Goal: Information Seeking & Learning: Learn about a topic

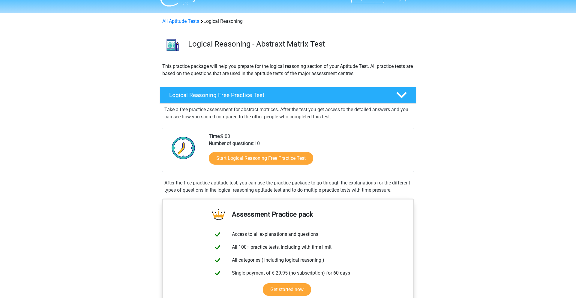
scroll to position [14, 0]
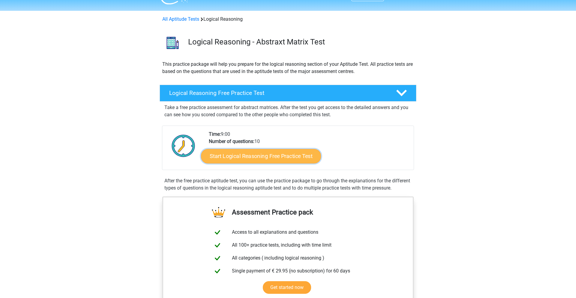
click at [277, 157] on link "Start Logical Reasoning Free Practice Test" at bounding box center [261, 155] width 120 height 14
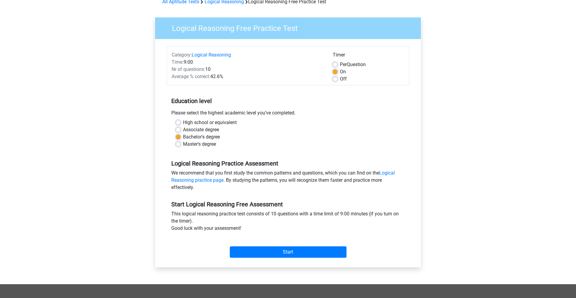
scroll to position [41, 0]
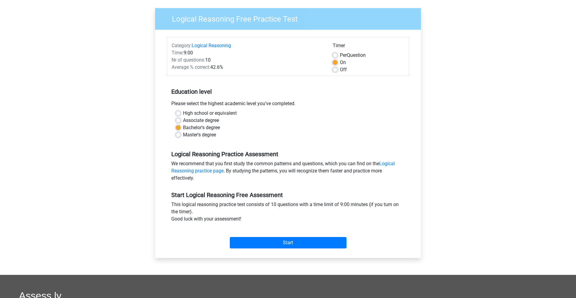
click at [201, 133] on label "Master's degree" at bounding box center [199, 134] width 33 height 7
click at [181, 133] on input "Master's degree" at bounding box center [178, 134] width 5 height 6
radio input "true"
click at [291, 242] on input "Start" at bounding box center [288, 242] width 117 height 11
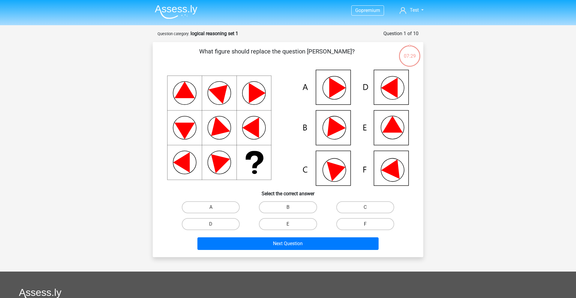
click at [380, 226] on label "F" at bounding box center [365, 224] width 58 height 12
click at [369, 226] on input "F" at bounding box center [367, 226] width 4 height 4
radio input "true"
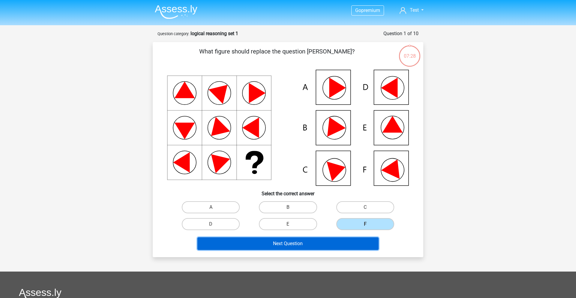
click at [305, 241] on button "Next Question" at bounding box center [287, 243] width 181 height 13
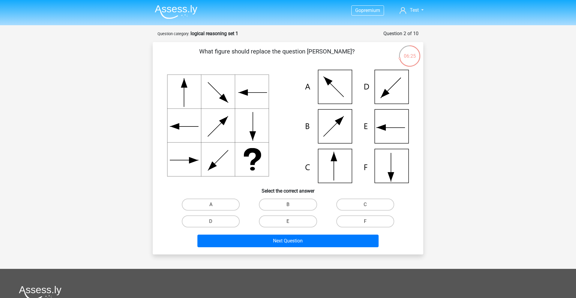
click at [312, 63] on p "What figure should replace the question [PERSON_NAME]?" at bounding box center [276, 56] width 229 height 18
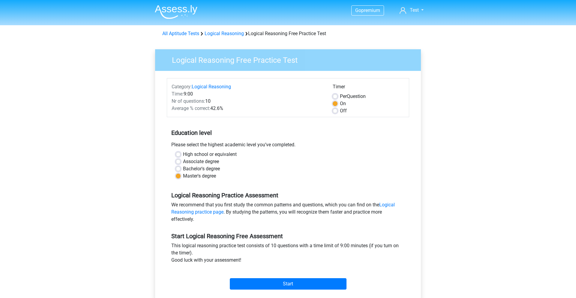
scroll to position [41, 0]
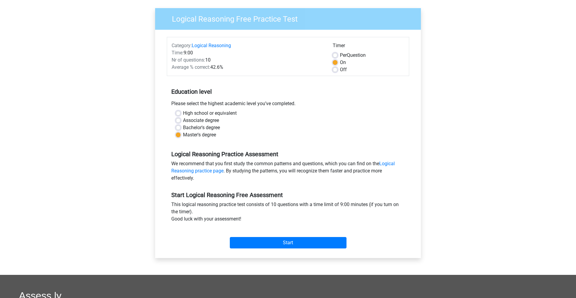
click at [431, 103] on div "Go premium Test showmeresults@mailinator.com" at bounding box center [288, 196] width 576 height 474
click at [354, 157] on div "Logical Reasoning Practice Assessment We recommend that you first study the com…" at bounding box center [288, 163] width 242 height 41
click at [305, 238] on input "Start" at bounding box center [288, 242] width 117 height 11
click at [213, 172] on link "Logical Reasoning practice page" at bounding box center [282, 166] width 223 height 13
click at [273, 244] on input "Start" at bounding box center [288, 242] width 117 height 11
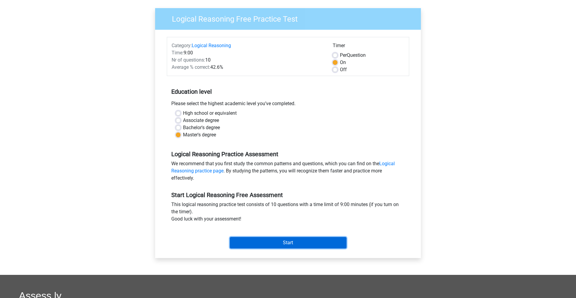
click at [298, 241] on input "Start" at bounding box center [288, 242] width 117 height 11
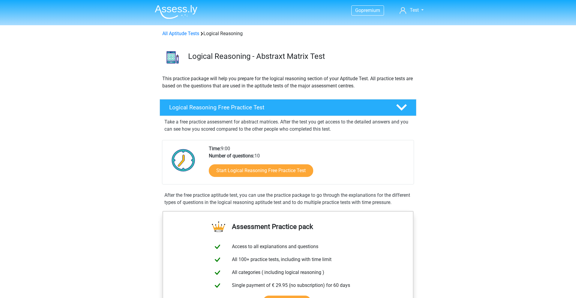
scroll to position [13, 0]
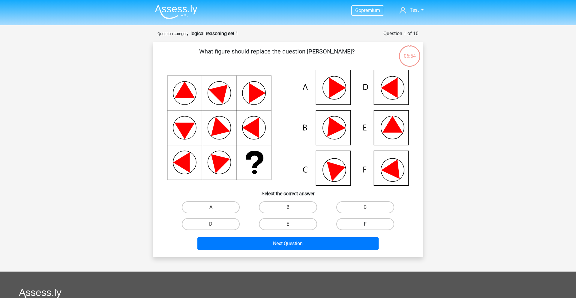
click at [375, 221] on label "F" at bounding box center [365, 224] width 58 height 12
click at [369, 224] on input "F" at bounding box center [367, 226] width 4 height 4
radio input "true"
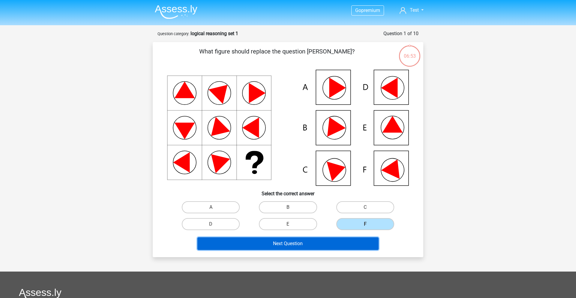
click at [307, 242] on button "Next Question" at bounding box center [287, 243] width 181 height 13
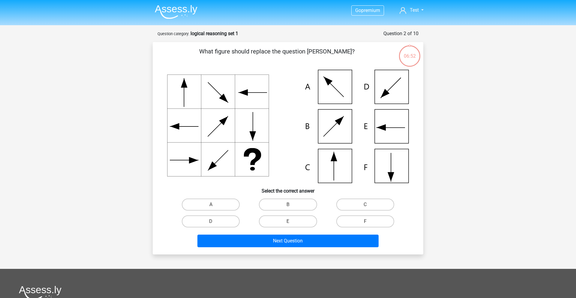
scroll to position [30, 0]
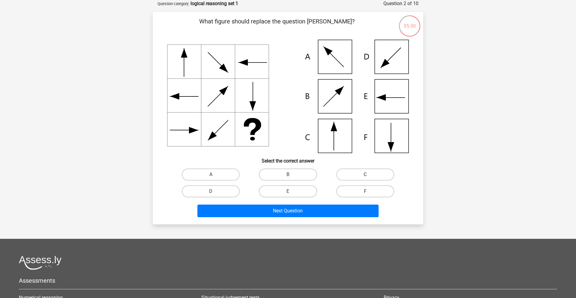
click at [373, 169] on label "C" at bounding box center [365, 174] width 58 height 12
click at [369, 174] on input "C" at bounding box center [367, 176] width 4 height 4
radio input "true"
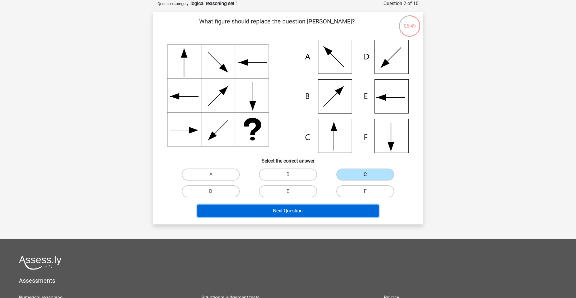
click at [314, 209] on button "Next Question" at bounding box center [287, 210] width 181 height 13
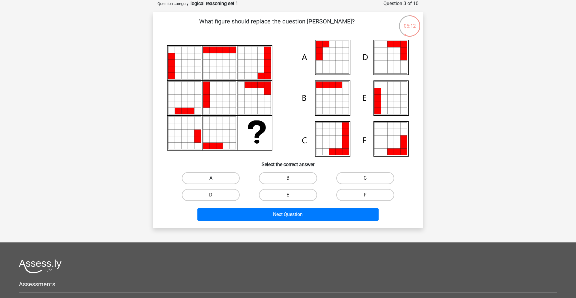
click at [226, 182] on label "A" at bounding box center [211, 178] width 58 height 12
click at [215, 182] on input "A" at bounding box center [213, 180] width 4 height 4
radio input "true"
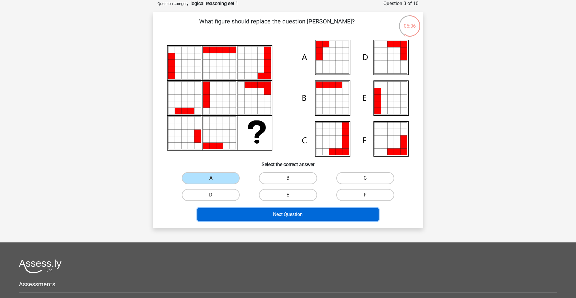
click at [301, 209] on button "Next Question" at bounding box center [287, 214] width 181 height 13
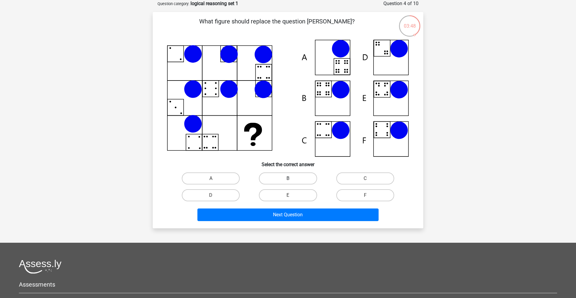
click at [300, 180] on label "B" at bounding box center [288, 178] width 58 height 12
click at [292, 180] on input "B" at bounding box center [290, 180] width 4 height 4
radio input "true"
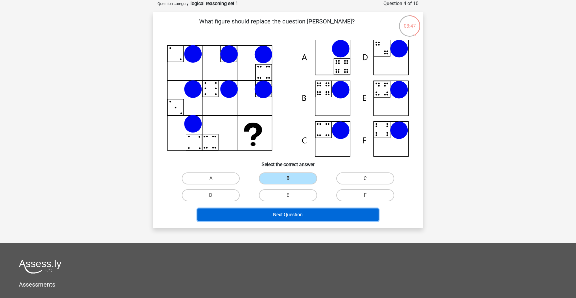
click at [321, 215] on button "Next Question" at bounding box center [287, 214] width 181 height 13
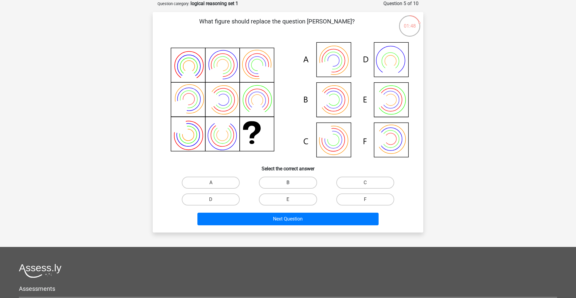
click at [286, 180] on label "B" at bounding box center [288, 182] width 58 height 12
click at [288, 182] on input "B" at bounding box center [290, 184] width 4 height 4
radio input "true"
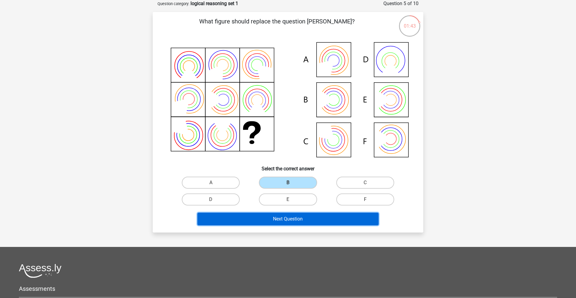
click at [281, 218] on button "Next Question" at bounding box center [287, 218] width 181 height 13
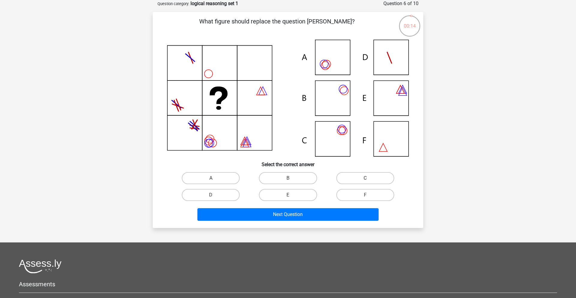
click at [358, 174] on label "C" at bounding box center [365, 178] width 58 height 12
click at [365, 178] on input "C" at bounding box center [367, 180] width 4 height 4
radio input "true"
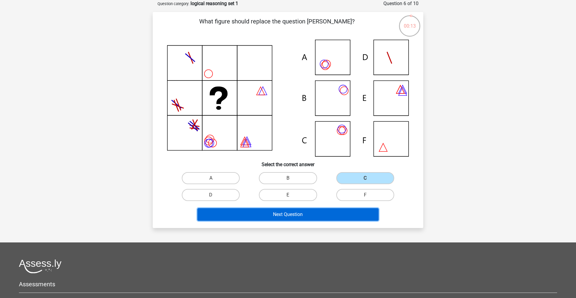
click at [314, 211] on button "Next Question" at bounding box center [287, 214] width 181 height 13
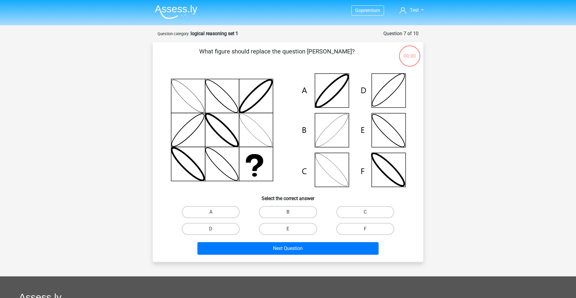
scroll to position [30, 0]
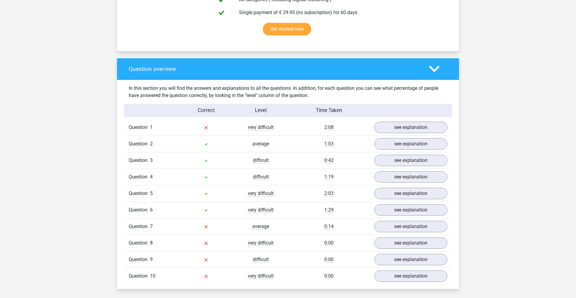
scroll to position [412, 0]
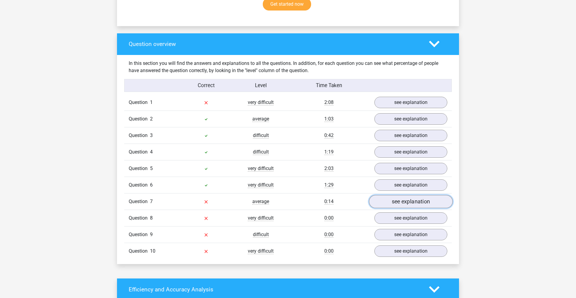
click at [411, 207] on link "see explanation" at bounding box center [411, 201] width 84 height 13
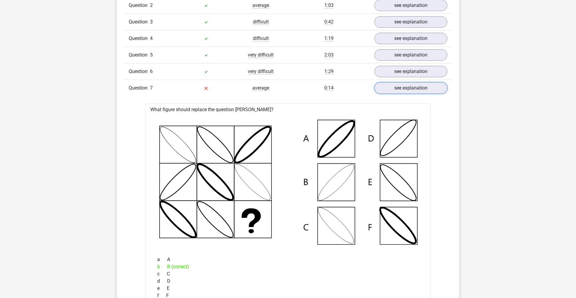
scroll to position [524, 0]
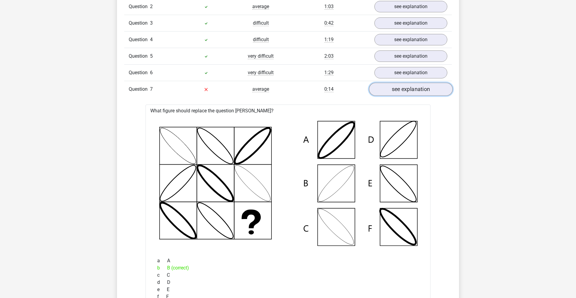
click at [401, 93] on link "see explanation" at bounding box center [411, 88] width 84 height 13
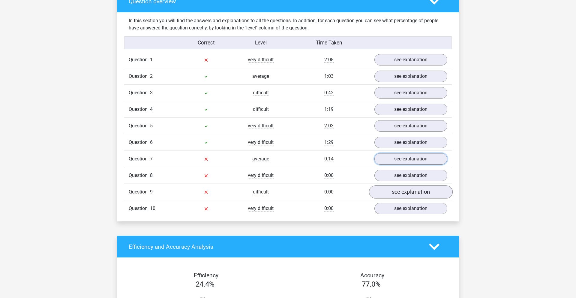
scroll to position [453, 0]
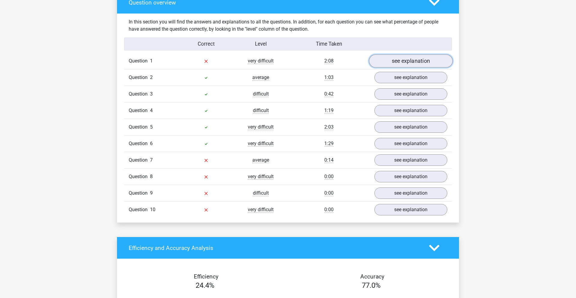
click at [411, 63] on link "see explanation" at bounding box center [411, 60] width 84 height 13
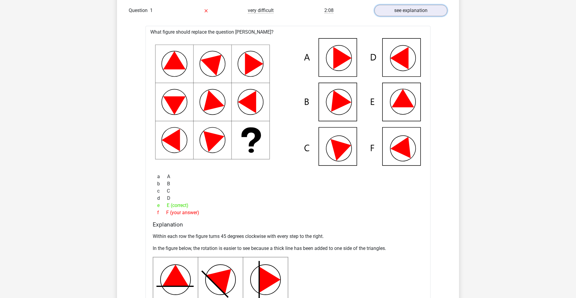
scroll to position [490, 0]
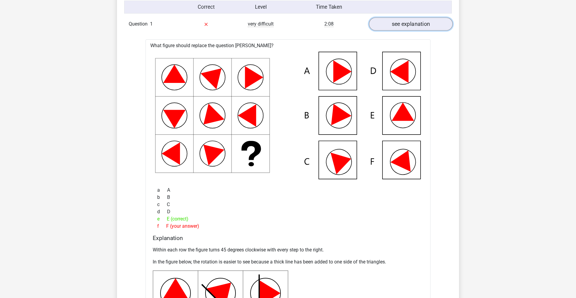
click at [401, 26] on link "see explanation" at bounding box center [411, 23] width 84 height 13
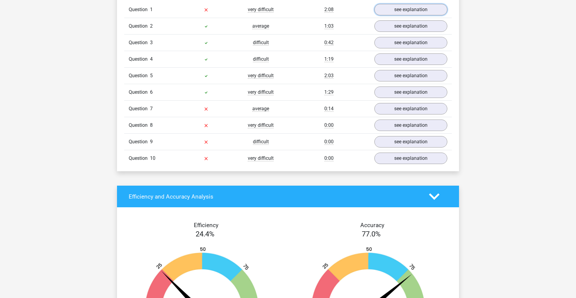
scroll to position [505, 0]
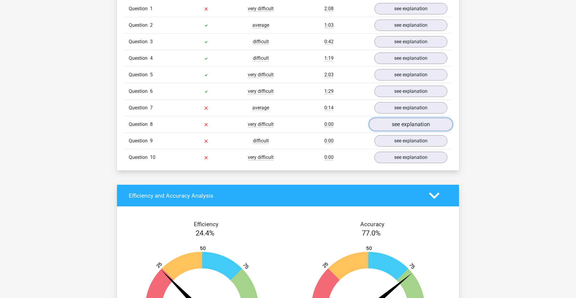
click at [398, 127] on link "see explanation" at bounding box center [411, 124] width 84 height 13
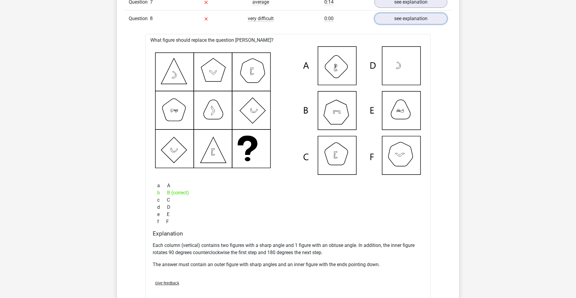
scroll to position [594, 0]
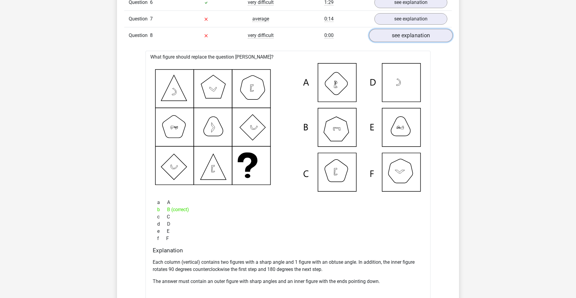
click at [416, 40] on link "see explanation" at bounding box center [411, 35] width 84 height 13
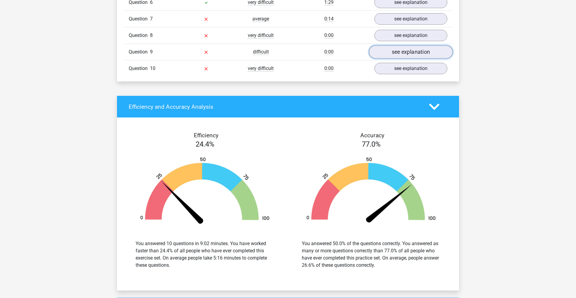
click at [412, 50] on link "see explanation" at bounding box center [411, 51] width 84 height 13
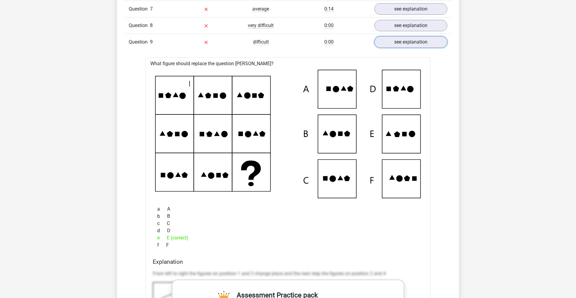
scroll to position [605, 0]
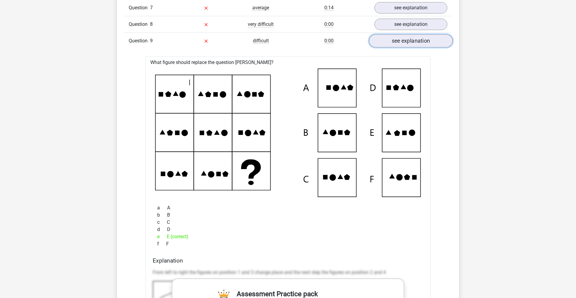
click at [414, 41] on link "see explanation" at bounding box center [411, 40] width 84 height 13
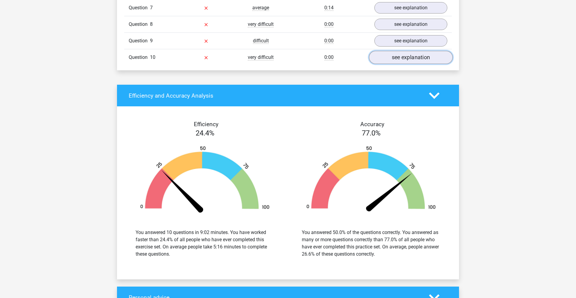
click at [406, 61] on link "see explanation" at bounding box center [411, 57] width 84 height 13
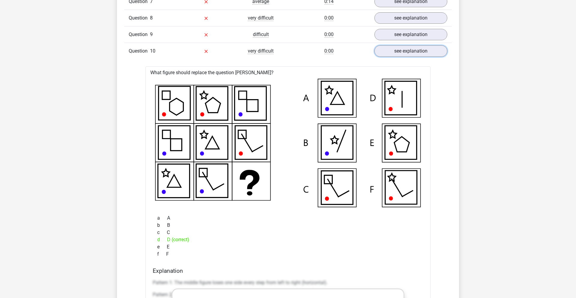
scroll to position [611, 0]
click at [407, 56] on link "see explanation" at bounding box center [411, 51] width 84 height 13
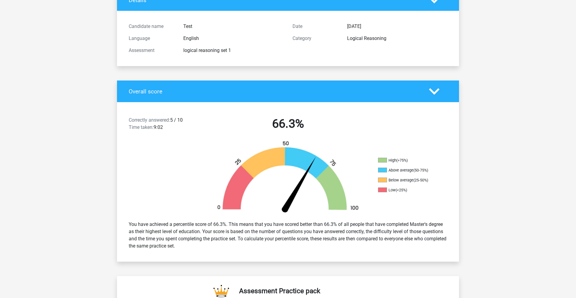
scroll to position [0, 0]
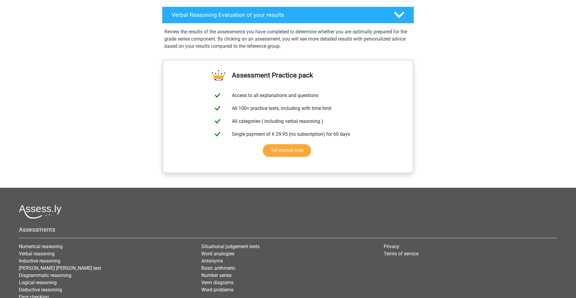
scroll to position [242, 0]
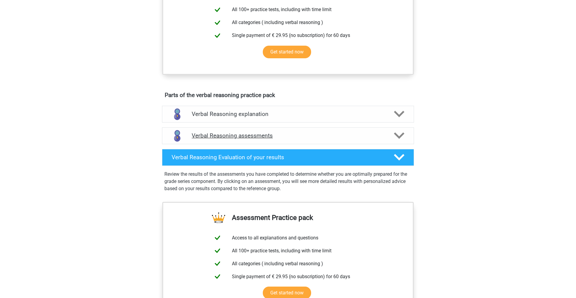
click at [326, 139] on h4 "Verbal Reasoning assessments" at bounding box center [288, 135] width 193 height 7
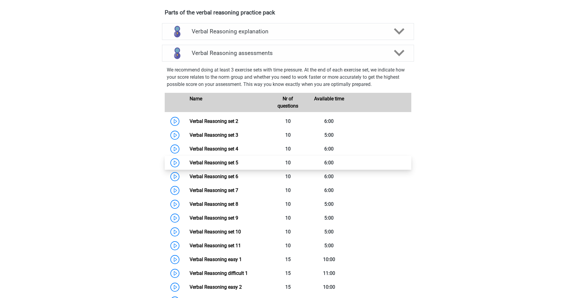
scroll to position [352, 0]
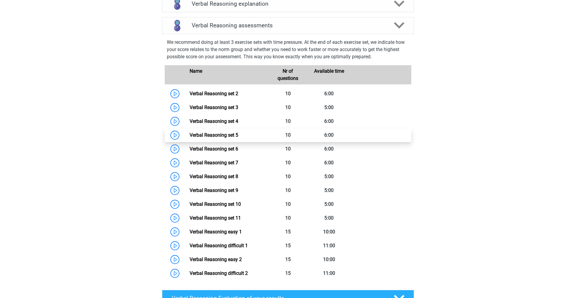
click at [208, 138] on link "Verbal Reasoning set 5" at bounding box center [214, 135] width 49 height 6
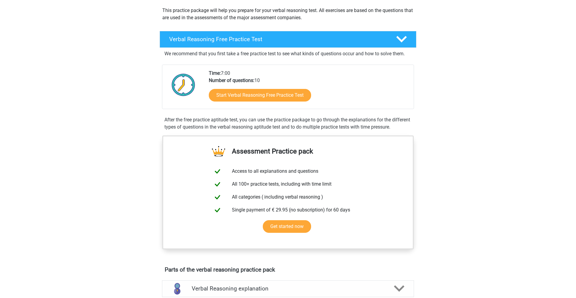
scroll to position [0, 0]
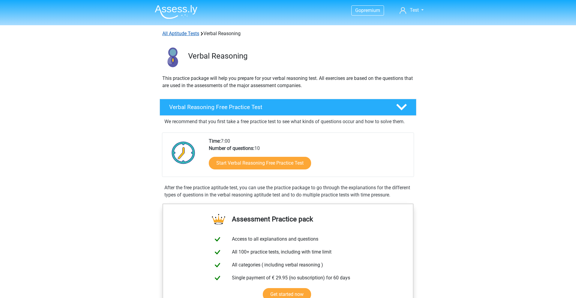
click at [183, 34] on link "All Aptitude Tests" at bounding box center [180, 34] width 37 height 6
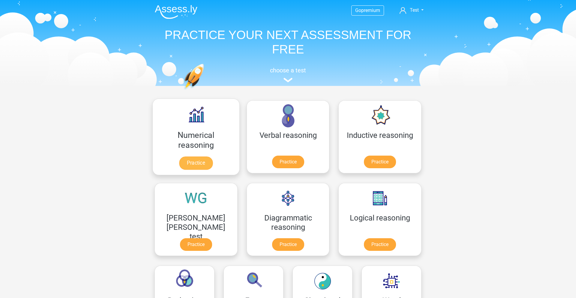
scroll to position [95, 0]
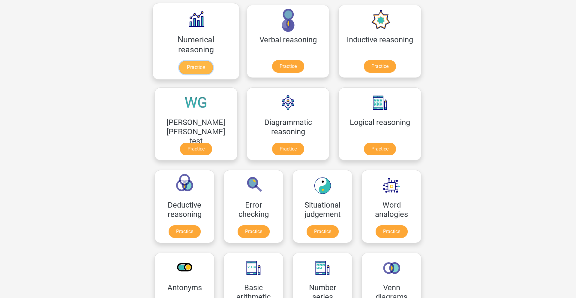
click at [181, 65] on link "Practice" at bounding box center [196, 67] width 34 height 13
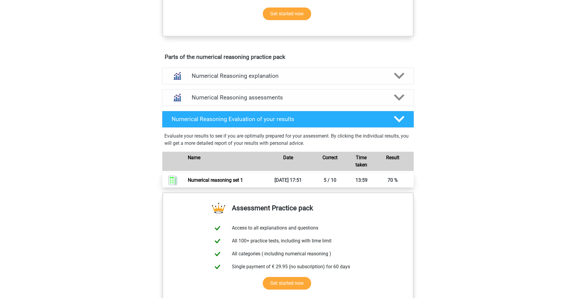
scroll to position [289, 0]
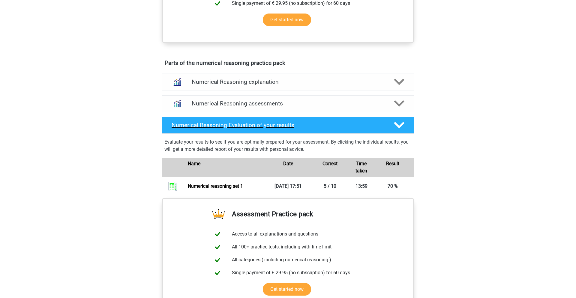
click at [398, 128] on polygon at bounding box center [399, 125] width 10 height 7
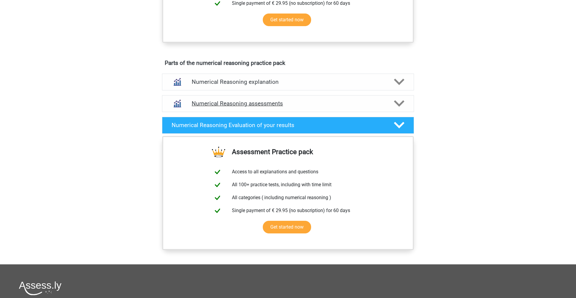
click at [395, 109] on icon at bounding box center [399, 103] width 10 height 10
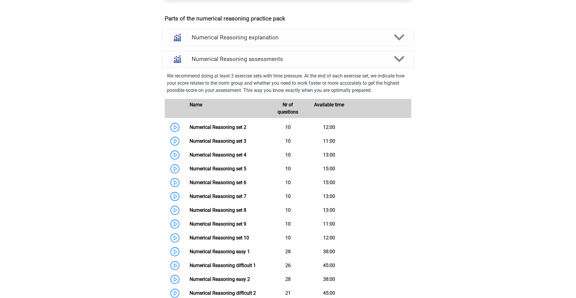
scroll to position [352, 0]
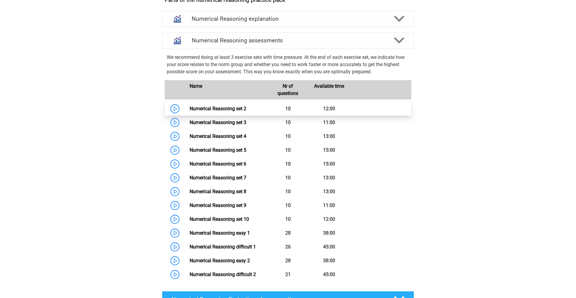
click at [190, 111] on link "Numerical Reasoning set 2" at bounding box center [218, 109] width 57 height 6
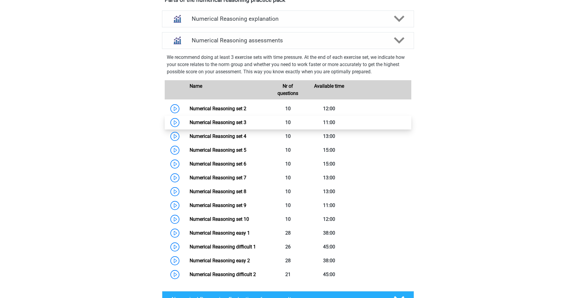
click at [246, 125] on link "Numerical Reasoning set 3" at bounding box center [218, 122] width 57 height 6
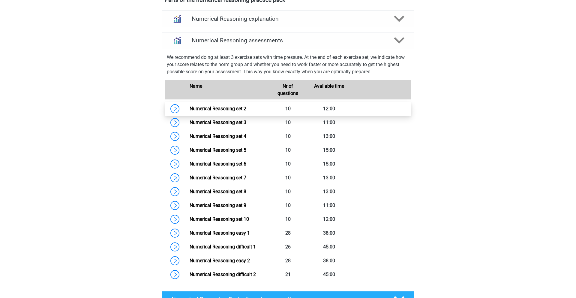
click at [246, 109] on link "Numerical Reasoning set 2" at bounding box center [218, 109] width 57 height 6
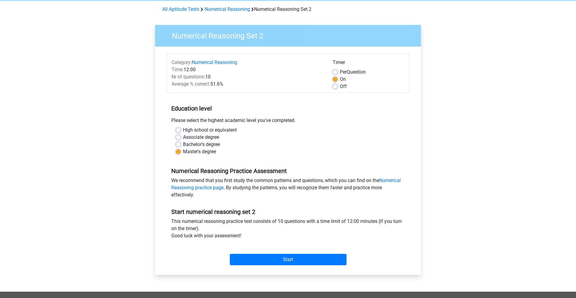
scroll to position [28, 0]
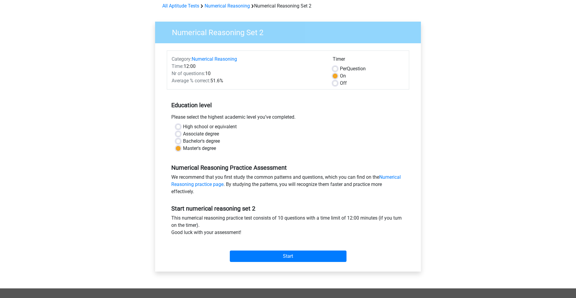
click at [190, 142] on label "Bachelor's degree" at bounding box center [201, 140] width 37 height 7
click at [181, 142] on input "Bachelor's degree" at bounding box center [178, 140] width 5 height 6
radio input "true"
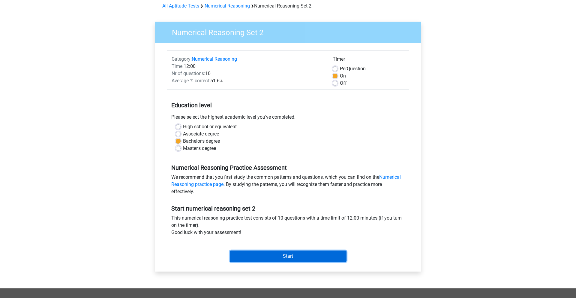
click at [289, 254] on input "Start" at bounding box center [288, 255] width 117 height 11
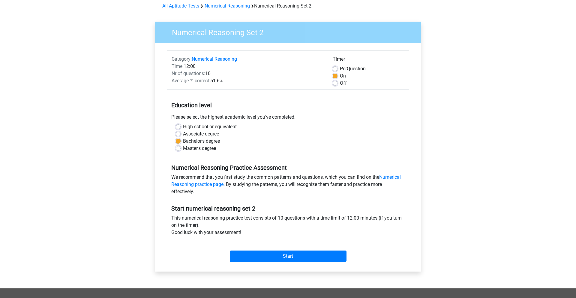
click at [322, 152] on div "High school or equivalent Associate degree Bachelor's degree Master's degree" at bounding box center [288, 140] width 242 height 34
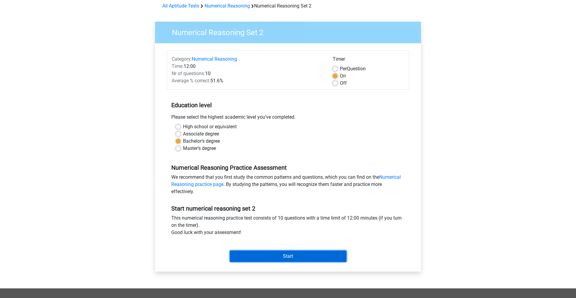
click at [314, 252] on input "Start" at bounding box center [288, 255] width 117 height 11
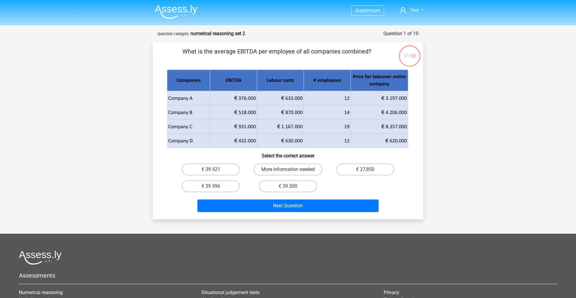
drag, startPoint x: 183, startPoint y: 52, endPoint x: 318, endPoint y: 56, distance: 134.8
click at [318, 56] on p "What is the average EBITDA per employee of all companies combined?" at bounding box center [276, 56] width 229 height 18
click at [218, 184] on label "€ 39 596" at bounding box center [211, 186] width 58 height 12
click at [215, 186] on input "€ 39 596" at bounding box center [213, 188] width 4 height 4
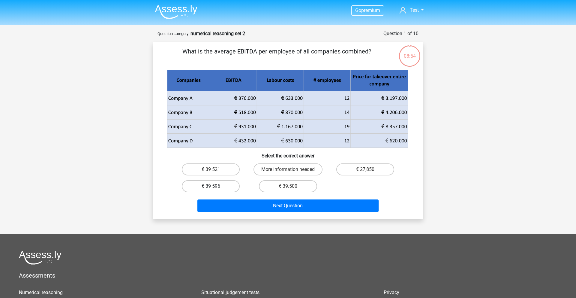
radio input "true"
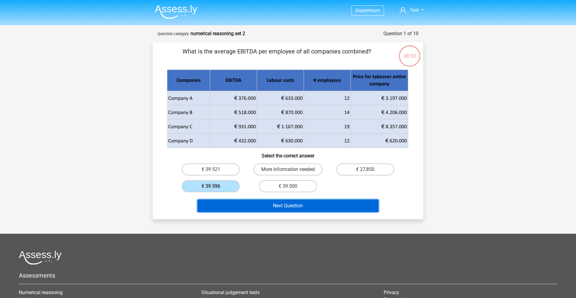
click at [288, 209] on button "Next Question" at bounding box center [287, 205] width 181 height 13
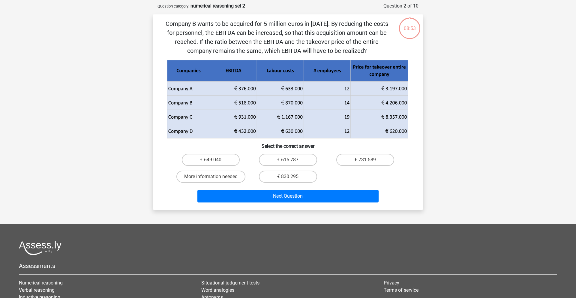
scroll to position [30, 0]
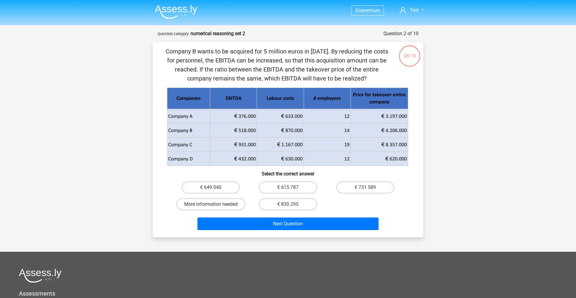
drag, startPoint x: 382, startPoint y: 36, endPoint x: 432, endPoint y: 37, distance: 50.1
click at [432, 37] on div "Go premium Test [EMAIL_ADDRESS][DOMAIN_NAME]" at bounding box center [288, 205] width 576 height 410
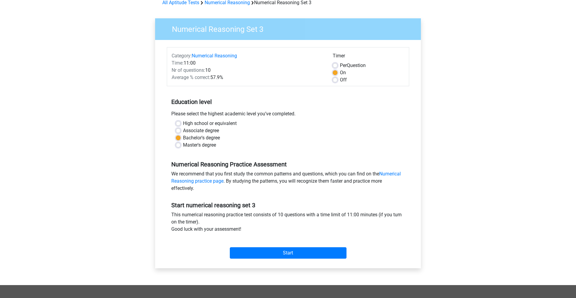
scroll to position [35, 0]
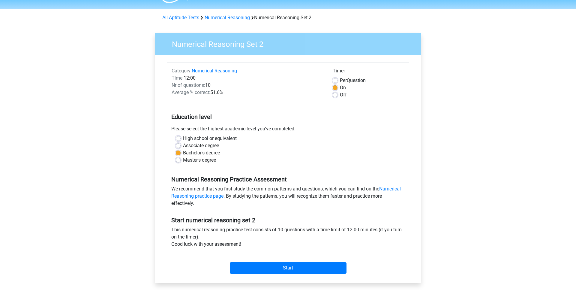
scroll to position [23, 0]
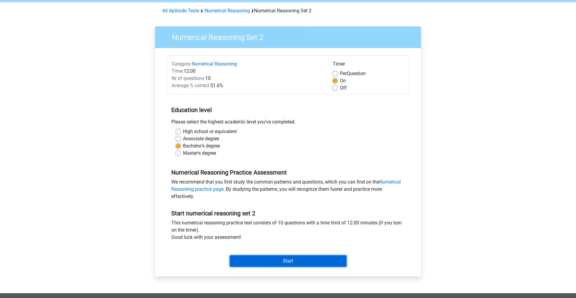
click at [295, 259] on input "Start" at bounding box center [288, 260] width 117 height 11
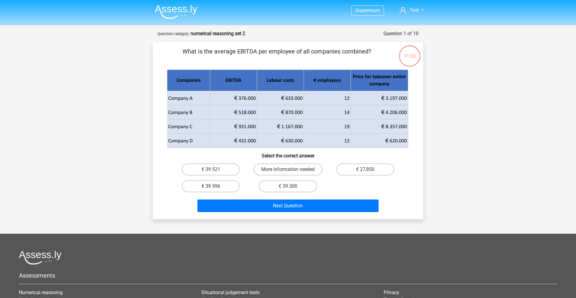
click at [204, 186] on label "€ 39 596" at bounding box center [211, 186] width 58 height 12
click at [211, 186] on input "€ 39 596" at bounding box center [213, 188] width 4 height 4
radio input "true"
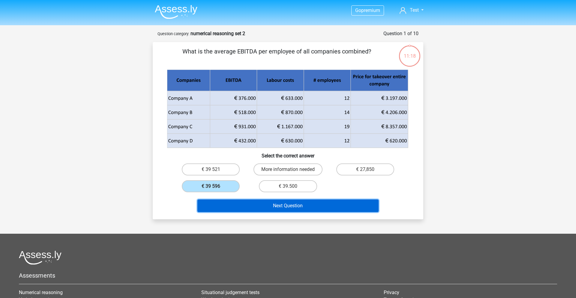
click at [299, 203] on button "Next Question" at bounding box center [287, 205] width 181 height 13
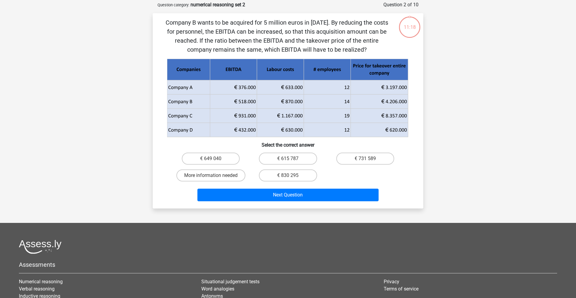
scroll to position [30, 0]
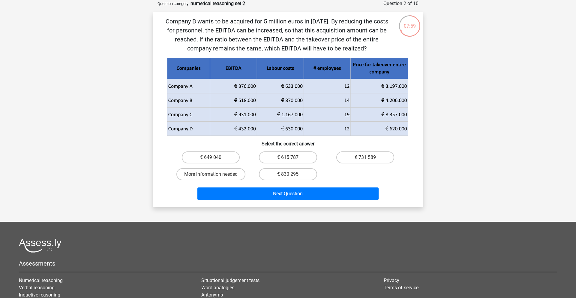
click at [291, 157] on input "€ 615 787" at bounding box center [290, 159] width 4 height 4
radio input "true"
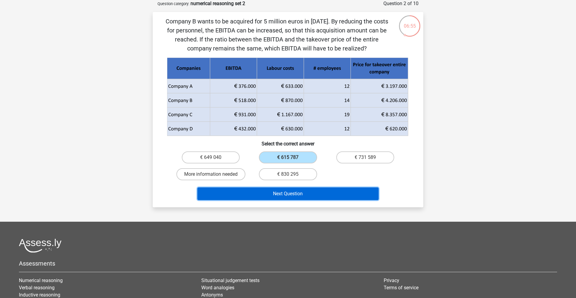
click at [320, 195] on button "Next Question" at bounding box center [287, 193] width 181 height 13
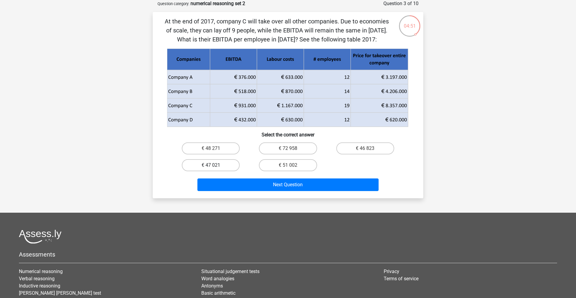
click at [208, 165] on label "€ 47 021" at bounding box center [211, 165] width 58 height 12
click at [211, 165] on input "€ 47 021" at bounding box center [213, 167] width 4 height 4
radio input "true"
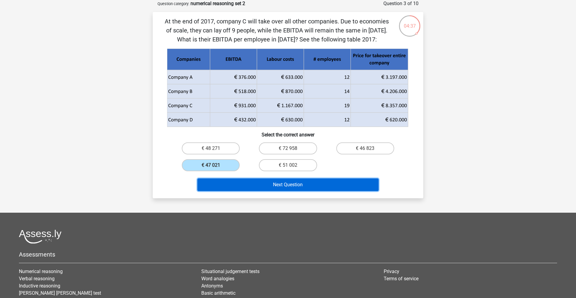
click at [284, 183] on button "Next Question" at bounding box center [287, 184] width 181 height 13
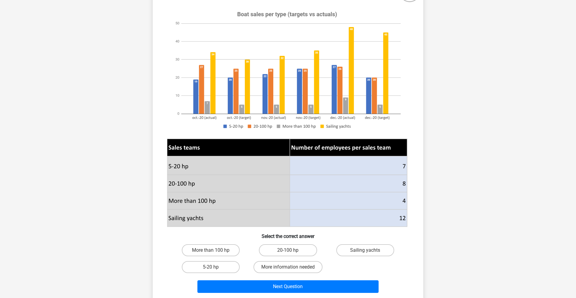
scroll to position [69, 0]
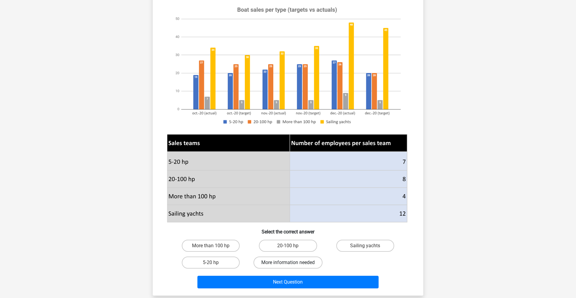
click at [286, 264] on label "More information needed" at bounding box center [287, 262] width 69 height 12
click at [288, 264] on input "More information needed" at bounding box center [290, 264] width 4 height 4
radio input "true"
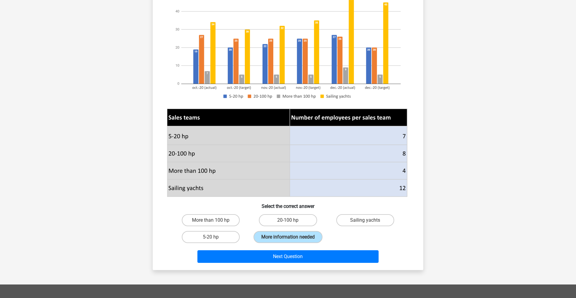
scroll to position [97, 0]
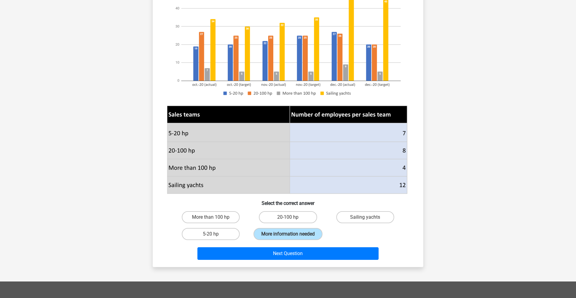
click at [304, 223] on div "20-100 hp" at bounding box center [287, 216] width 77 height 17
click at [299, 220] on label "20-100 hp" at bounding box center [288, 217] width 58 height 12
click at [292, 220] on input "20-100 hp" at bounding box center [290, 219] width 4 height 4
radio input "true"
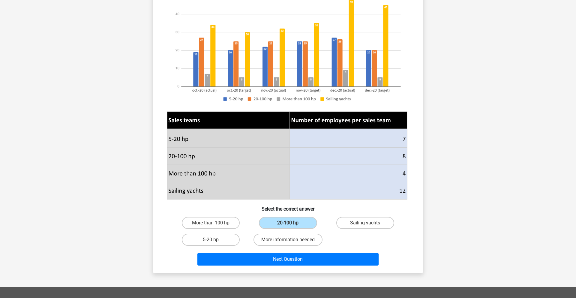
scroll to position [91, 0]
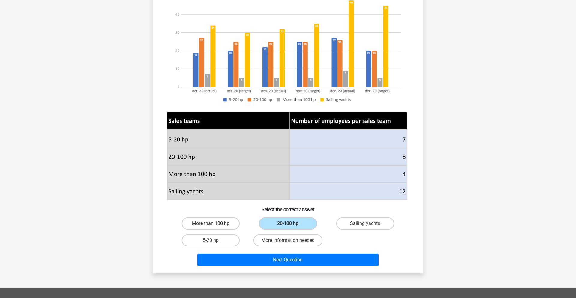
click at [225, 224] on label "More than 100 hp" at bounding box center [211, 223] width 58 height 12
click at [215, 224] on input "More than 100 hp" at bounding box center [213, 225] width 4 height 4
radio input "true"
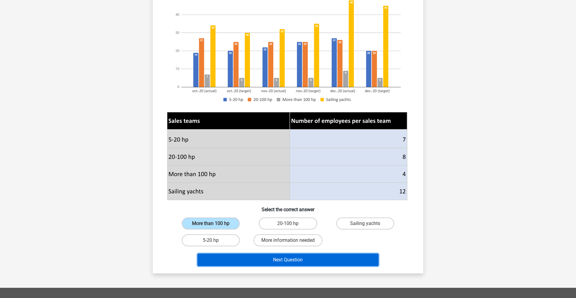
click at [260, 262] on button "Next Question" at bounding box center [287, 259] width 181 height 13
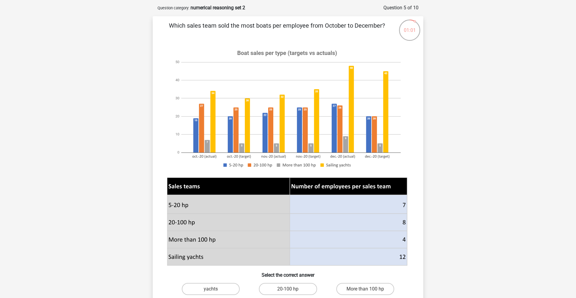
scroll to position [22, 0]
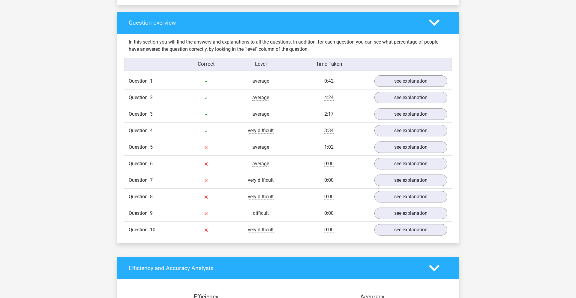
scroll to position [434, 0]
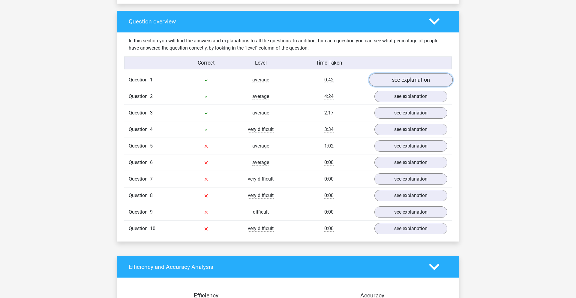
click at [424, 85] on link "see explanation" at bounding box center [411, 79] width 84 height 13
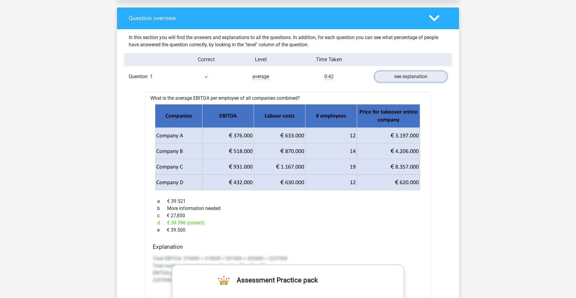
scroll to position [437, 0]
click at [433, 78] on link "see explanation" at bounding box center [411, 76] width 84 height 13
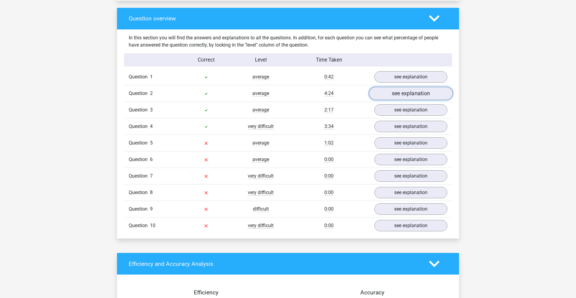
click at [419, 95] on link "see explanation" at bounding box center [411, 93] width 84 height 13
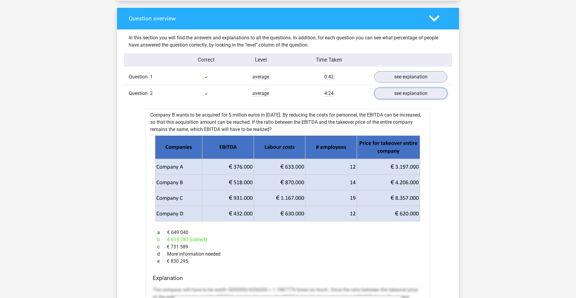
scroll to position [442, 0]
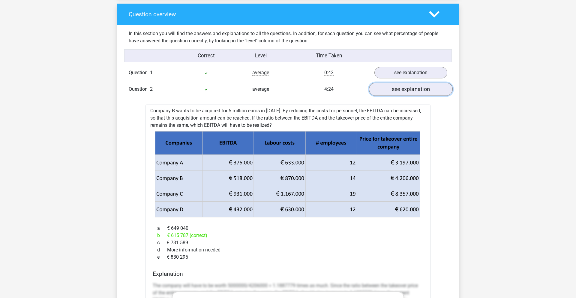
click at [425, 92] on link "see explanation" at bounding box center [411, 88] width 84 height 13
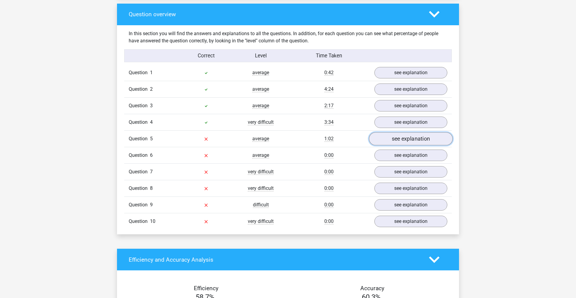
click at [416, 140] on link "see explanation" at bounding box center [411, 138] width 84 height 13
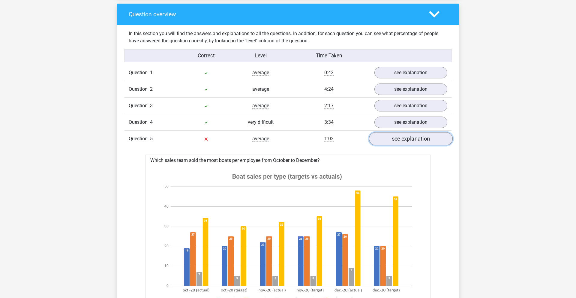
click at [423, 138] on link "see explanation" at bounding box center [411, 138] width 84 height 13
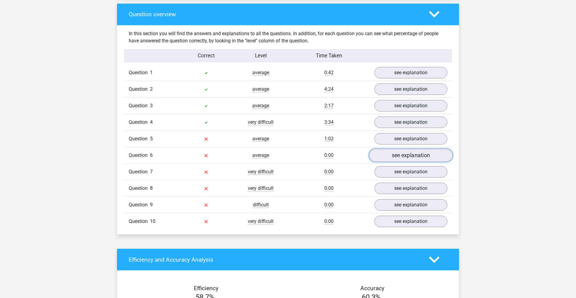
click at [414, 155] on link "see explanation" at bounding box center [411, 154] width 84 height 13
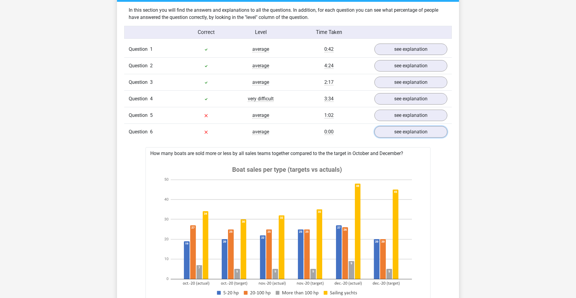
scroll to position [461, 0]
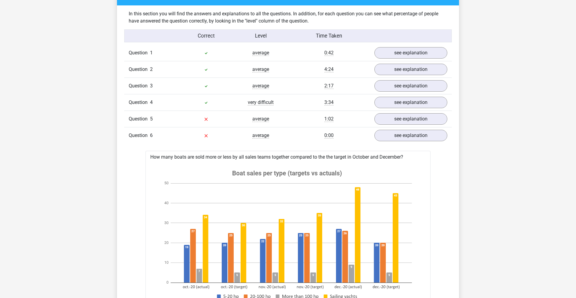
click at [396, 138] on link "see explanation" at bounding box center [411, 135] width 84 height 13
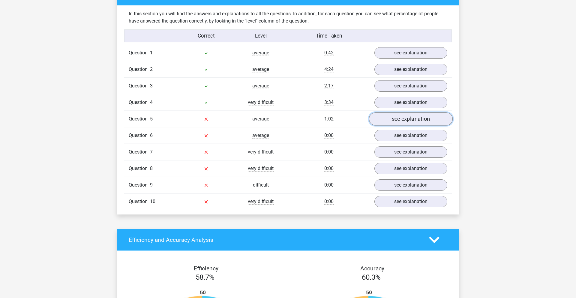
click at [392, 121] on link "see explanation" at bounding box center [411, 118] width 84 height 13
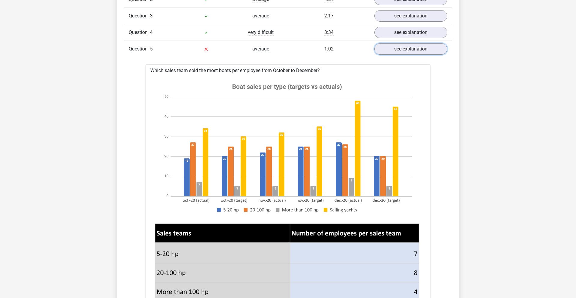
scroll to position [530, 0]
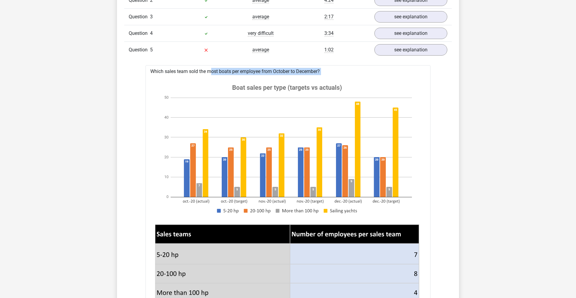
drag, startPoint x: 191, startPoint y: 71, endPoint x: 291, endPoint y: 77, distance: 100.1
click at [291, 77] on image at bounding box center [287, 148] width 264 height 143
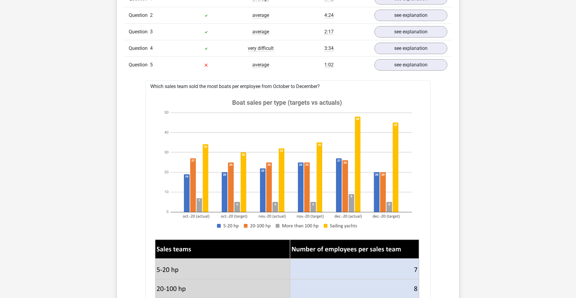
scroll to position [508, 0]
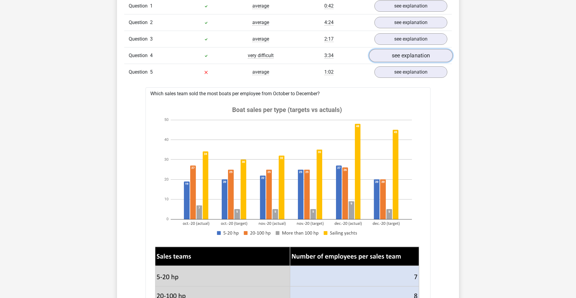
click at [413, 54] on link "see explanation" at bounding box center [411, 55] width 84 height 13
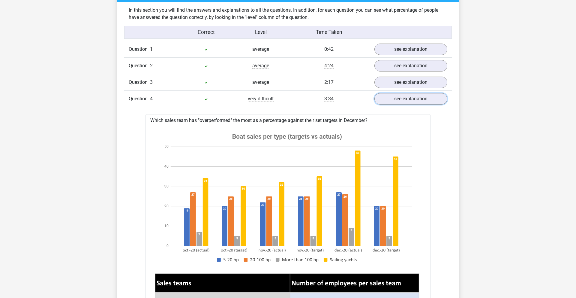
scroll to position [466, 0]
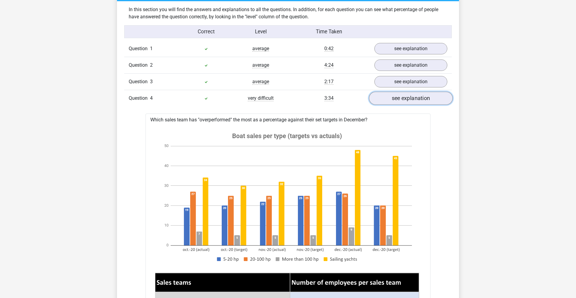
click at [409, 99] on link "see explanation" at bounding box center [411, 97] width 84 height 13
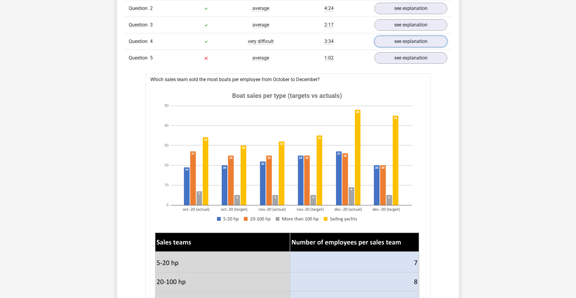
scroll to position [521, 0]
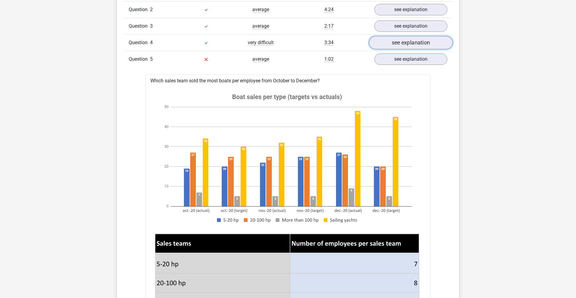
click at [418, 40] on link "see explanation" at bounding box center [411, 42] width 84 height 13
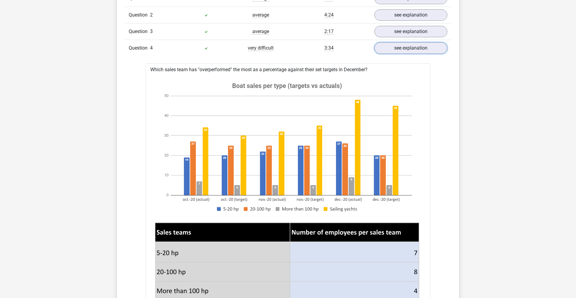
scroll to position [515, 0]
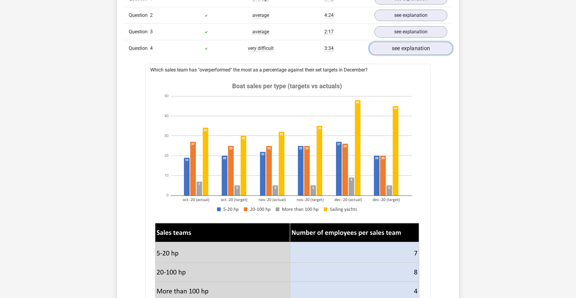
click at [439, 42] on link "see explanation" at bounding box center [411, 48] width 84 height 13
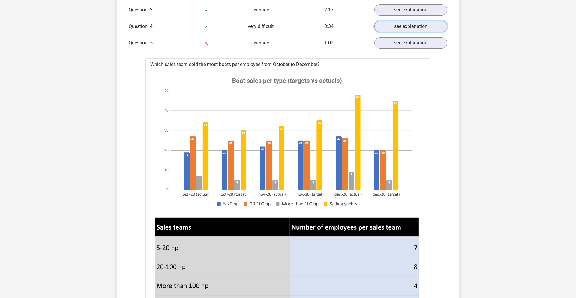
scroll to position [475, 0]
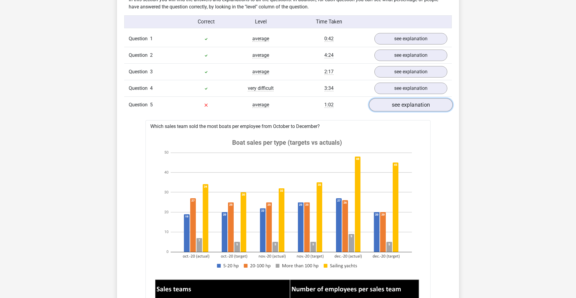
click at [407, 101] on link "see explanation" at bounding box center [411, 104] width 84 height 13
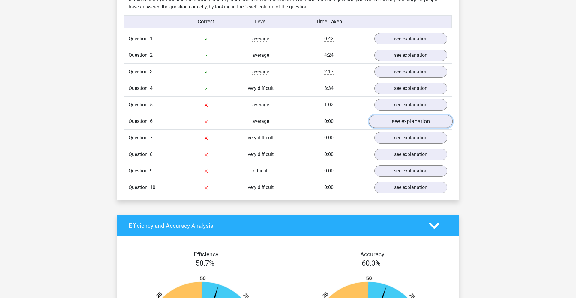
click at [405, 118] on link "see explanation" at bounding box center [411, 121] width 84 height 13
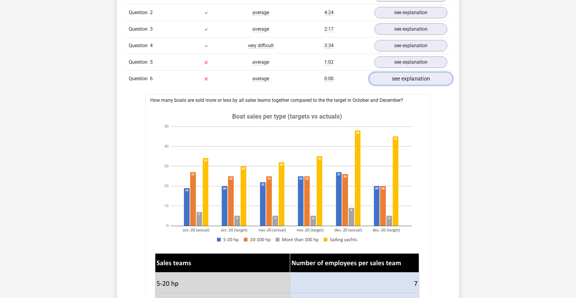
scroll to position [520, 0]
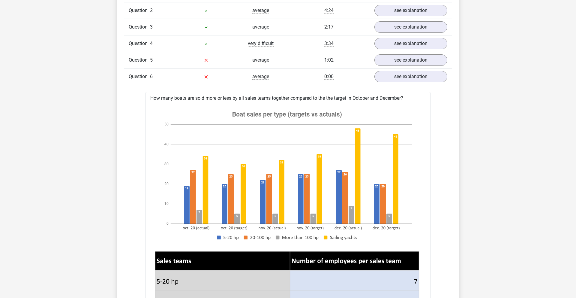
click at [373, 111] on image at bounding box center [287, 175] width 264 height 143
click at [415, 72] on link "see explanation" at bounding box center [411, 76] width 84 height 13
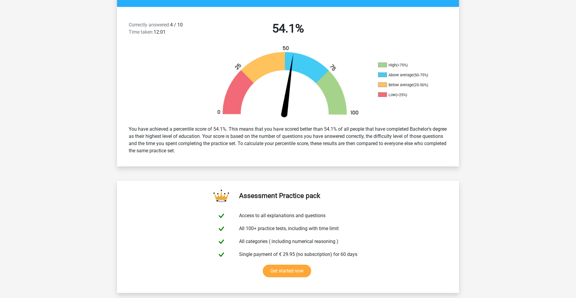
scroll to position [0, 0]
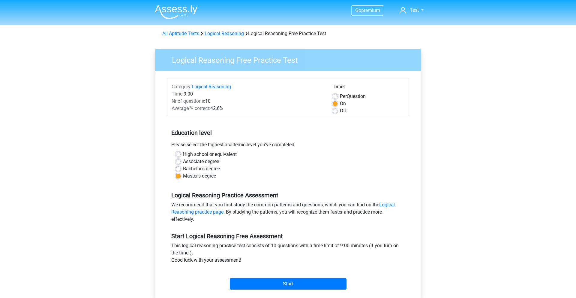
scroll to position [41, 0]
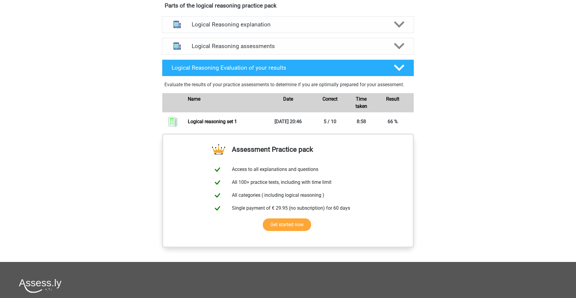
scroll to position [310, 0]
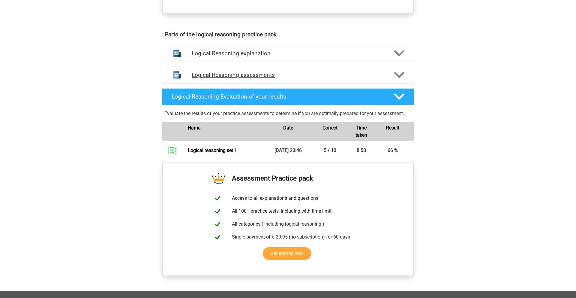
click at [398, 78] on polygon at bounding box center [399, 75] width 10 height 7
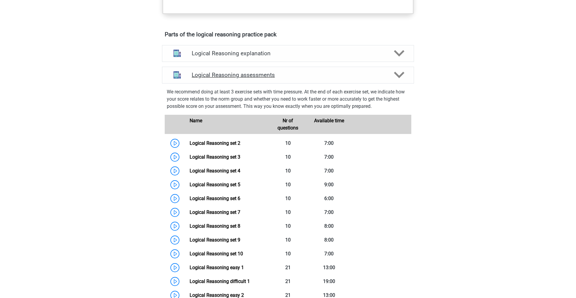
click at [398, 78] on polygon at bounding box center [399, 75] width 10 height 7
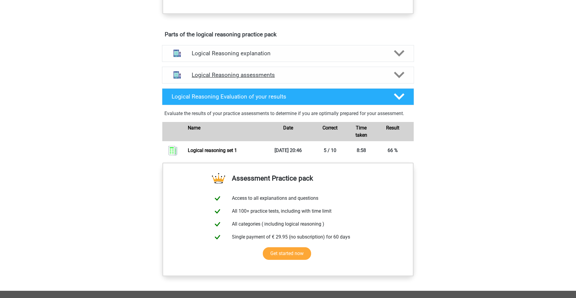
click at [398, 78] on polygon at bounding box center [399, 75] width 10 height 7
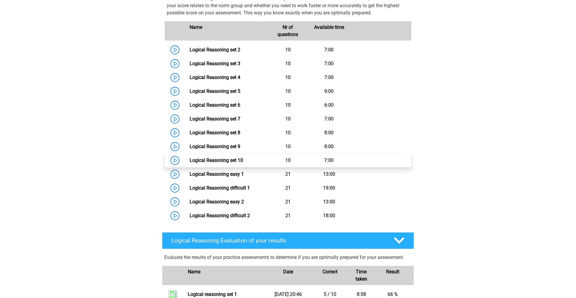
scroll to position [403, 0]
